Goal: Navigation & Orientation: Find specific page/section

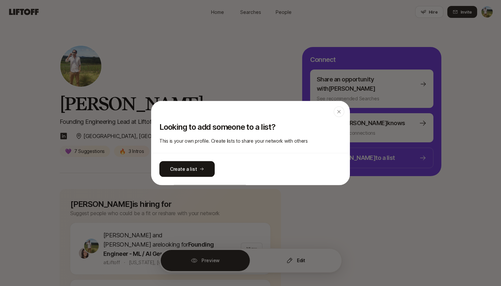
scroll to position [394, 0]
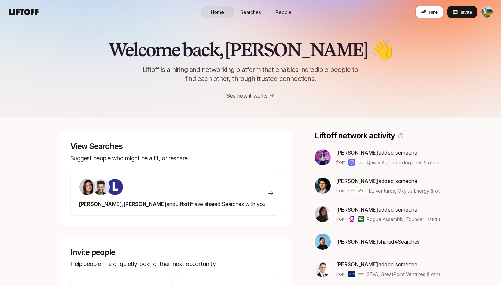
click at [280, 12] on span "People" at bounding box center [284, 12] width 16 height 7
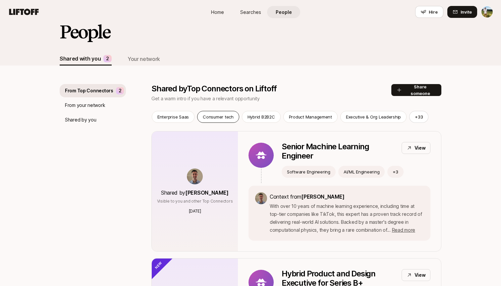
scroll to position [21, 0]
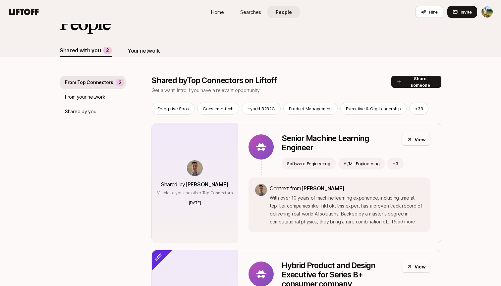
click at [133, 47] on div "Your network" at bounding box center [144, 50] width 32 height 9
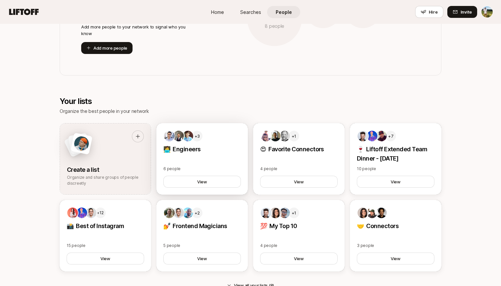
scroll to position [296, 0]
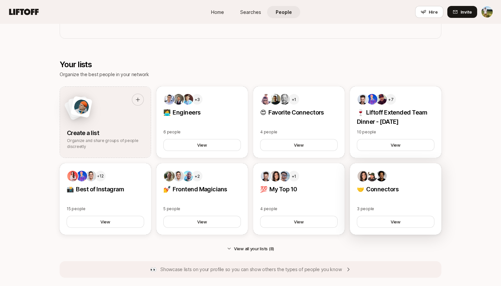
click at [384, 188] on p "🤝 Connectors" at bounding box center [396, 189] width 78 height 9
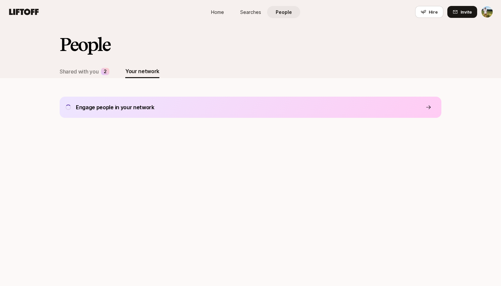
scroll to position [296, 0]
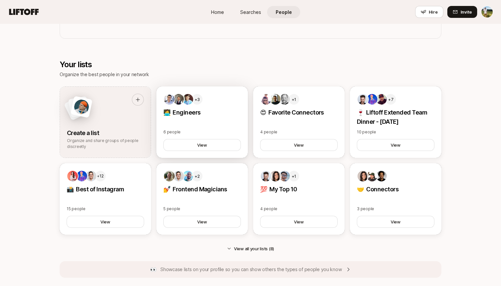
click at [212, 120] on div "+3 🧑‍💻 Engineers 6 people View" at bounding box center [201, 123] width 91 height 72
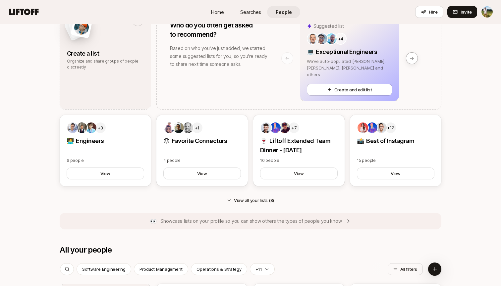
scroll to position [470, 0]
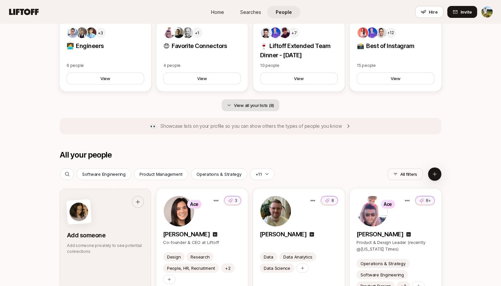
click at [258, 104] on button "View all your lists (8)" at bounding box center [251, 105] width 58 height 12
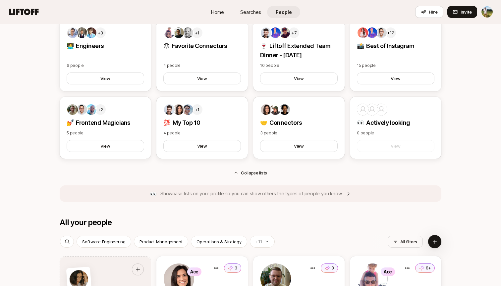
click at [251, 164] on div "Create a list Organize and share groups of people discreetly Who do you often g…" at bounding box center [251, 45] width 382 height 267
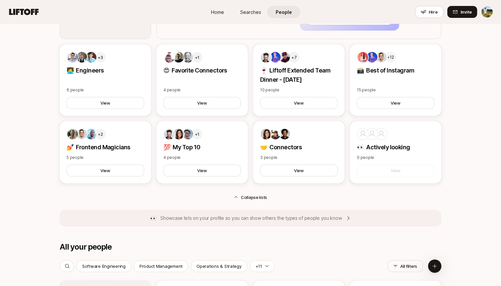
scroll to position [421, 0]
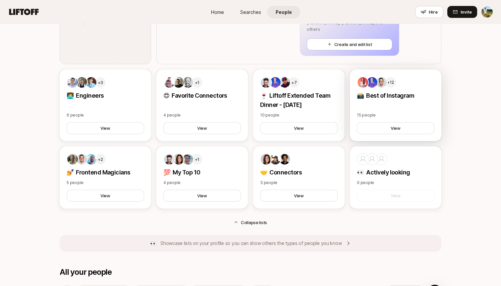
click at [405, 106] on div "+12 📸 Best of Instagram 15 people View" at bounding box center [395, 106] width 91 height 72
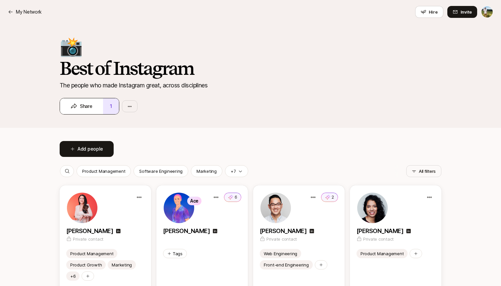
click at [106, 109] on button "1" at bounding box center [111, 106] width 16 height 16
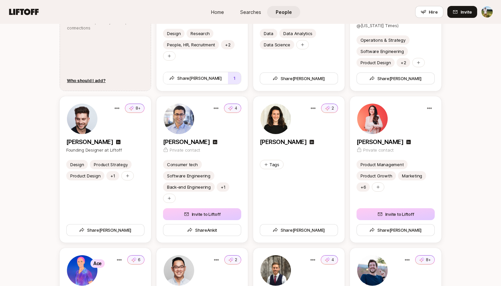
scroll to position [764, 0]
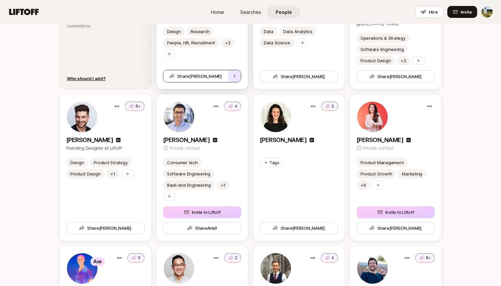
click at [229, 74] on button "1" at bounding box center [234, 76] width 13 height 12
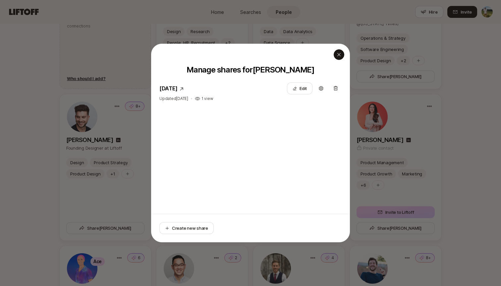
click at [337, 54] on icon "button" at bounding box center [338, 54] width 5 height 5
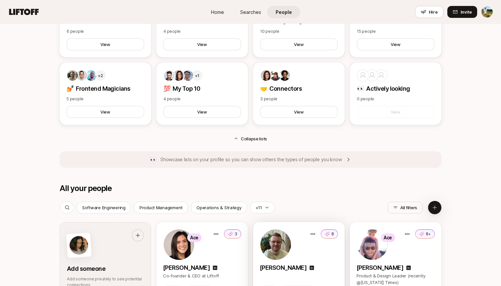
scroll to position [498, 0]
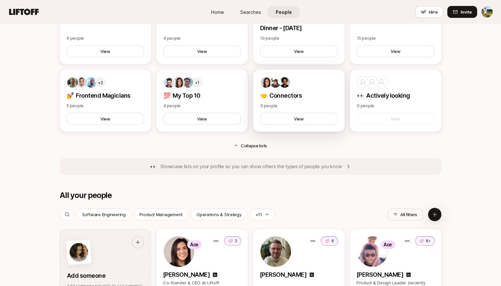
click at [318, 90] on div "🤝 Connectors 3 people View" at bounding box center [298, 101] width 91 height 62
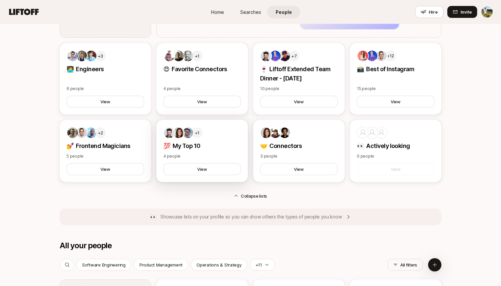
scroll to position [446, 0]
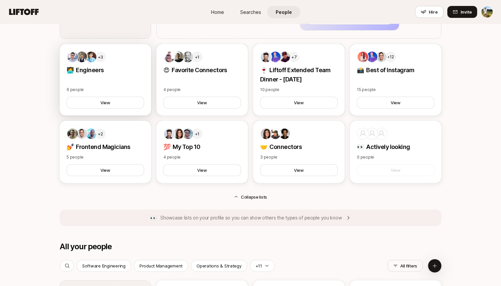
click at [134, 81] on div "+3 🧑‍💻 Engineers 6 people View" at bounding box center [105, 80] width 91 height 72
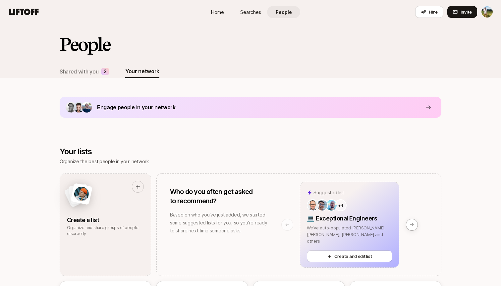
scroll to position [446, 0]
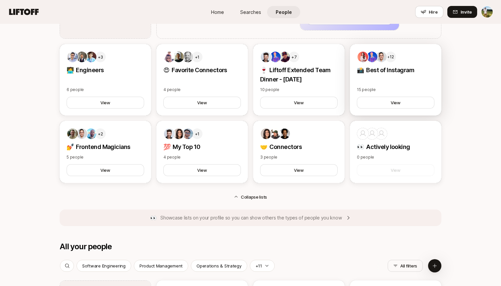
click at [377, 82] on div "+12 📸 Best of Instagram 15 people View" at bounding box center [395, 80] width 91 height 72
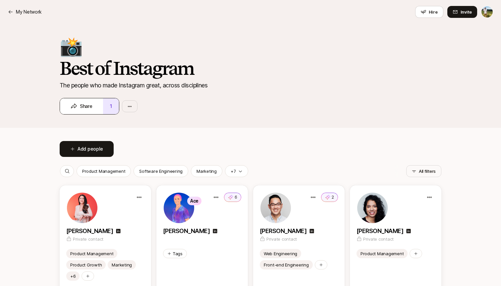
click at [111, 106] on button "1" at bounding box center [111, 106] width 16 height 16
